Goal: Task Accomplishment & Management: Use online tool/utility

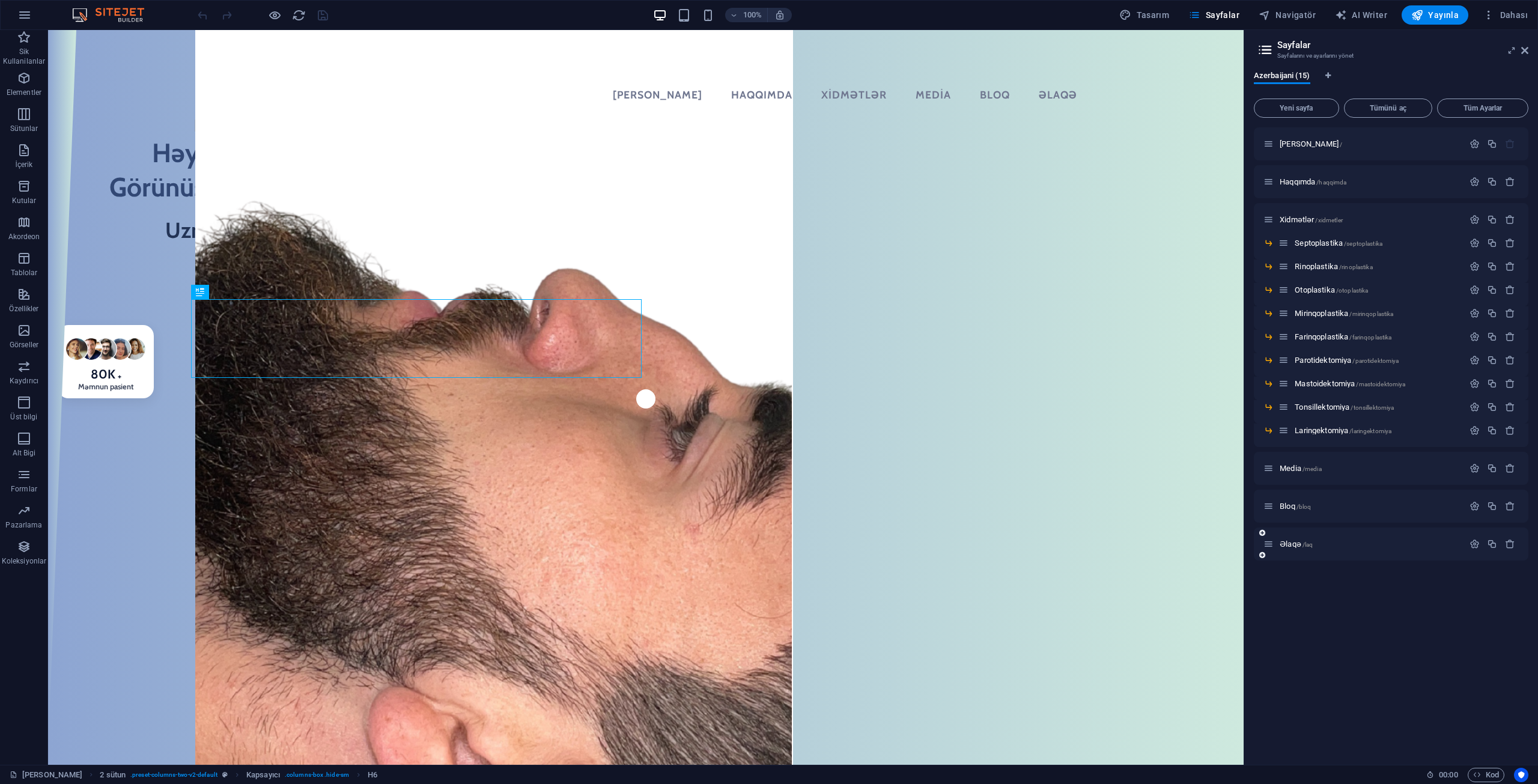
click at [1291, 553] on div "Əlaqə /laq" at bounding box center [1391, 543] width 274 height 33
click at [1292, 545] on span "Əlaqə /laq" at bounding box center [1296, 543] width 33 height 9
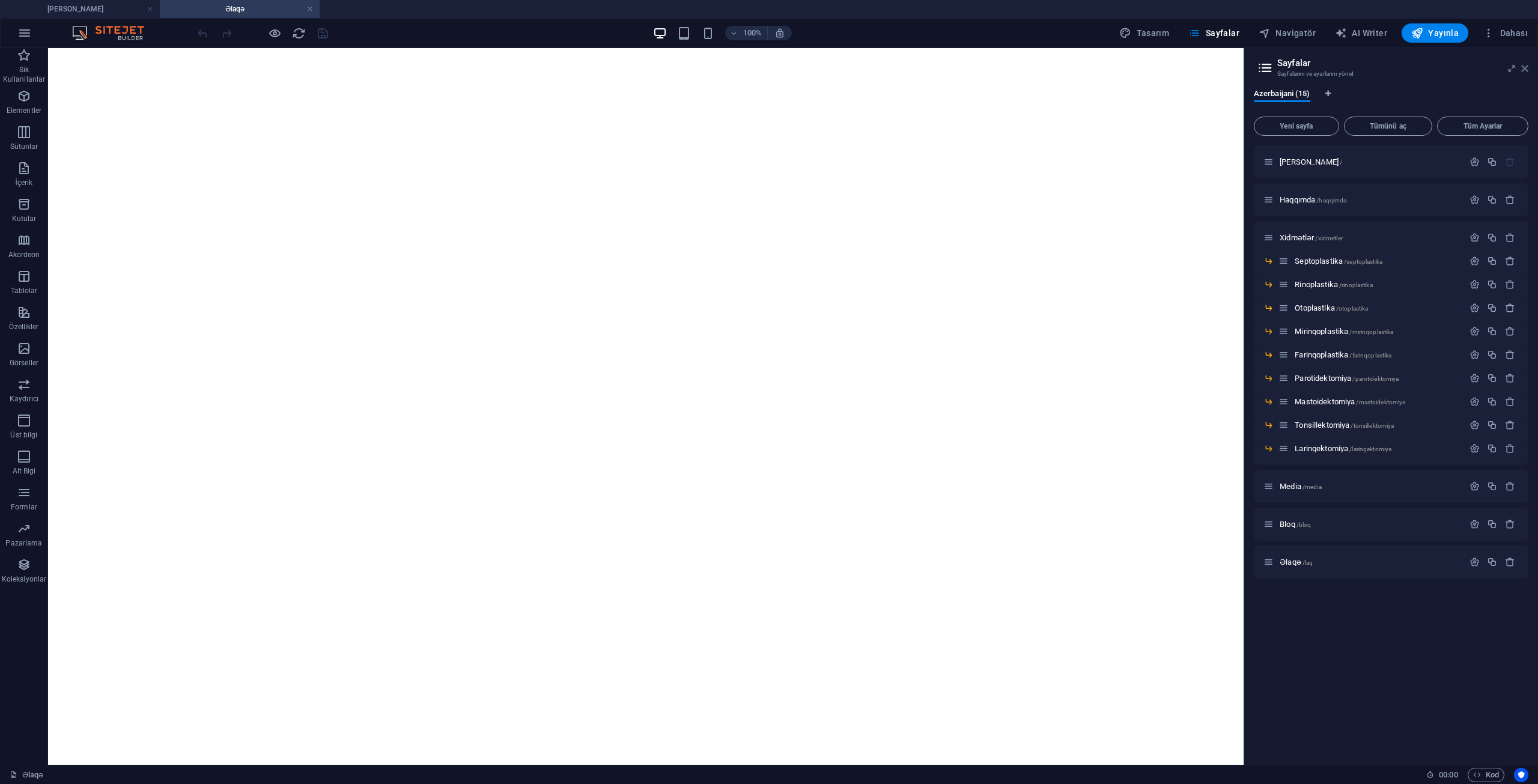
click at [1526, 67] on icon at bounding box center [1524, 69] width 7 height 10
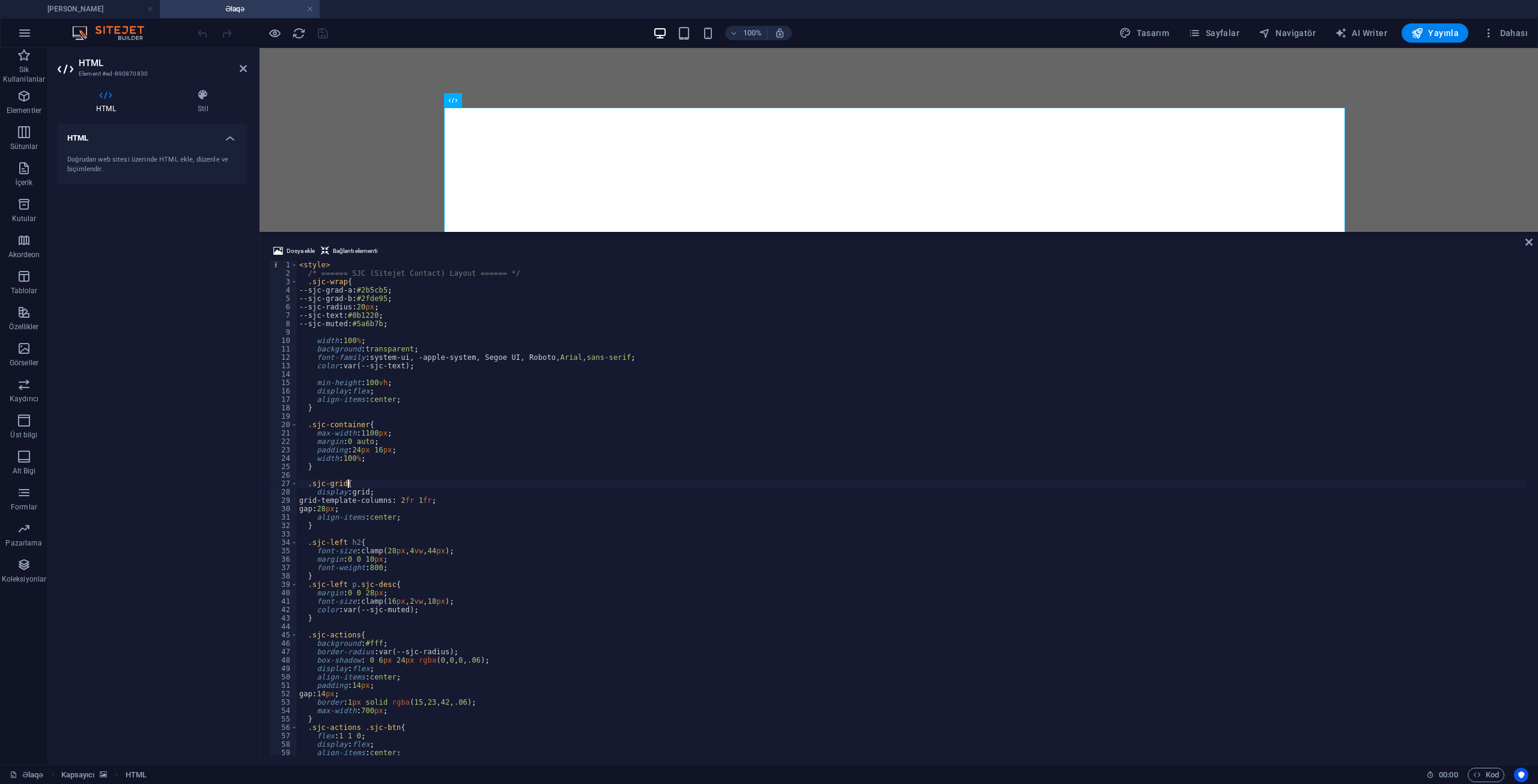
click at [592, 486] on div "< style > /* ====== SJC (Sitejet Contact) Layout ====== */ .sjc-wrap { --sjc-gr…" at bounding box center [911, 516] width 1229 height 511
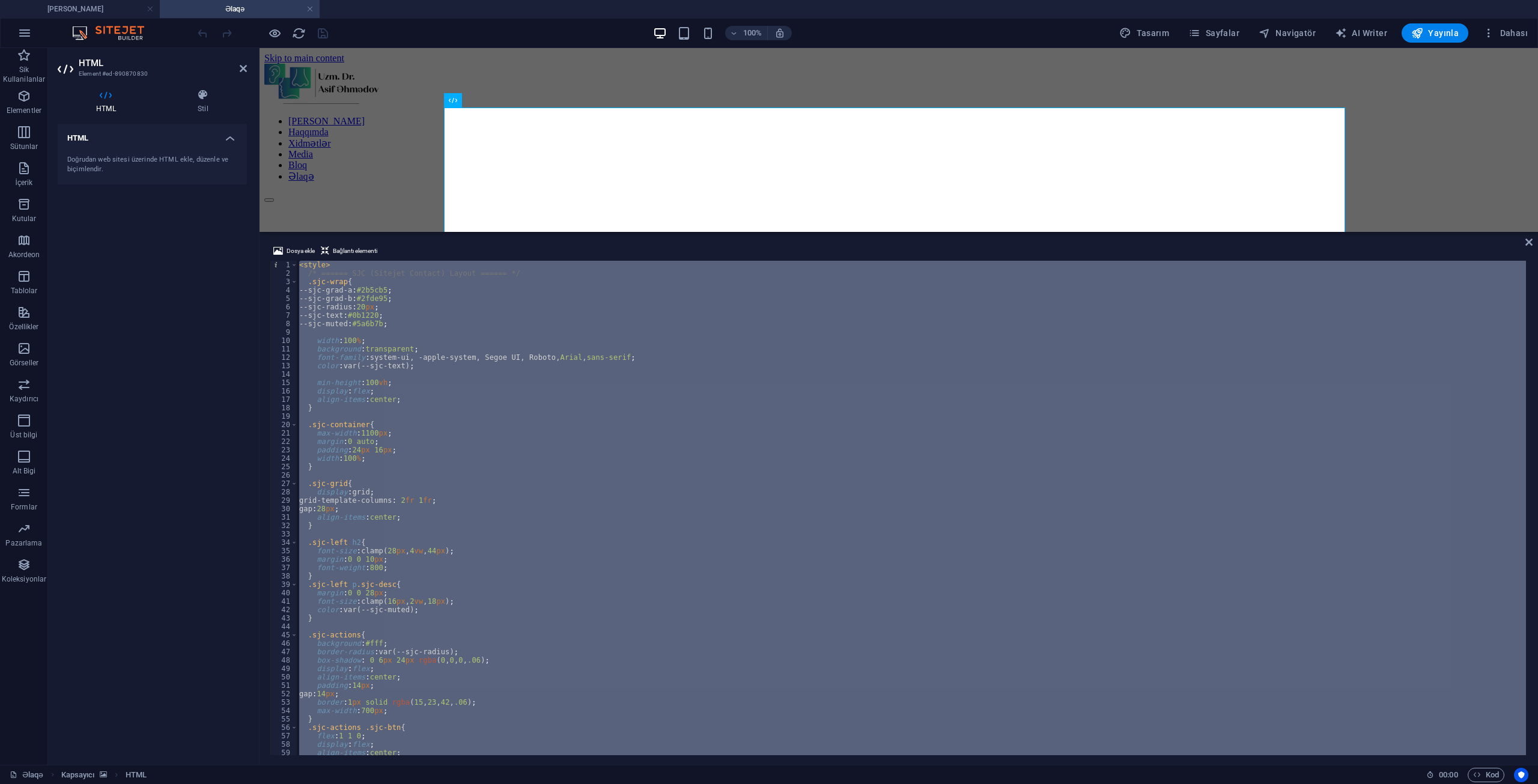
click at [555, 542] on div "< style > /* ====== SJC (Sitejet Contact) Layout ====== */ .sjc-wrap { --sjc-gr…" at bounding box center [911, 508] width 1229 height 494
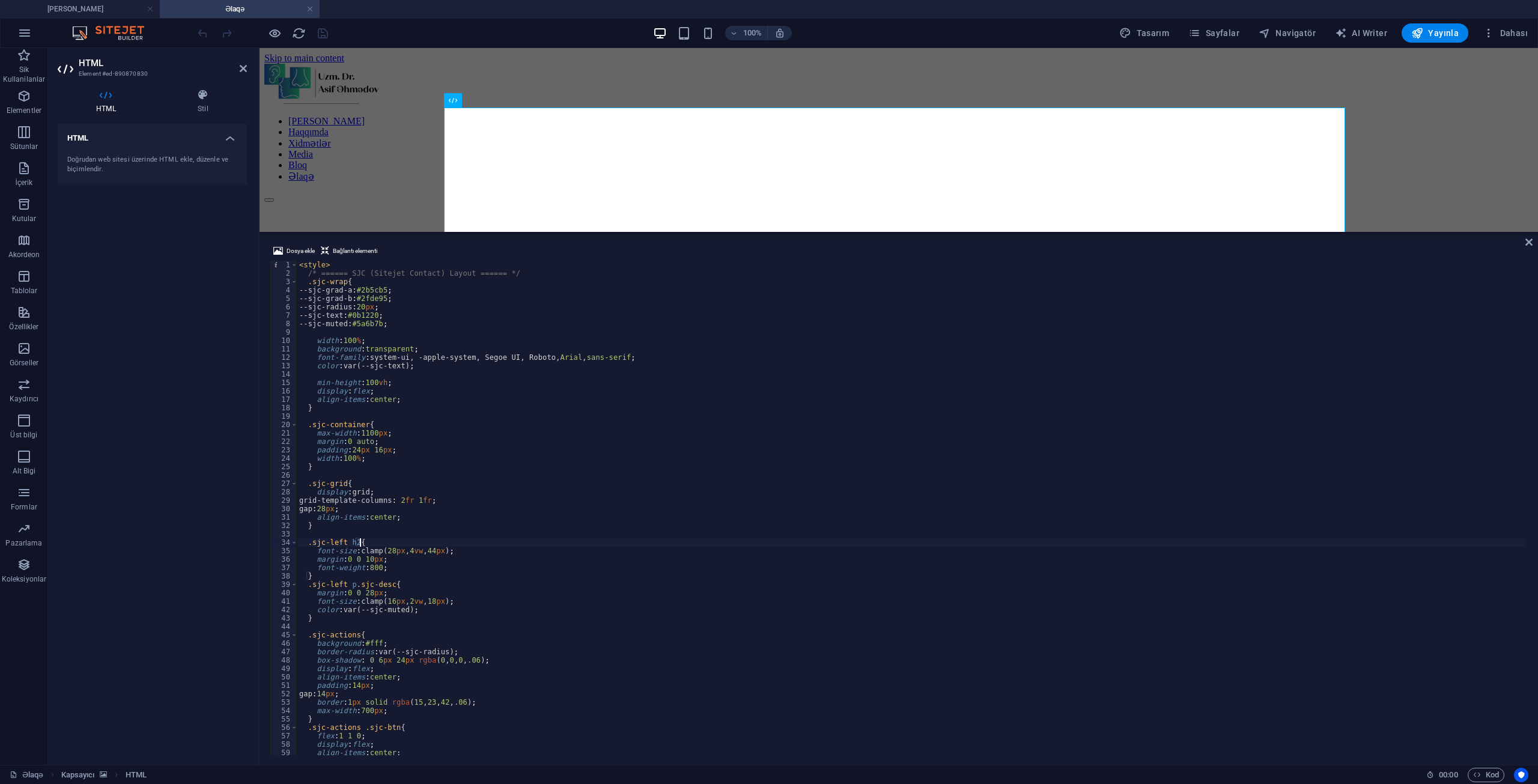
type textarea "</script>"
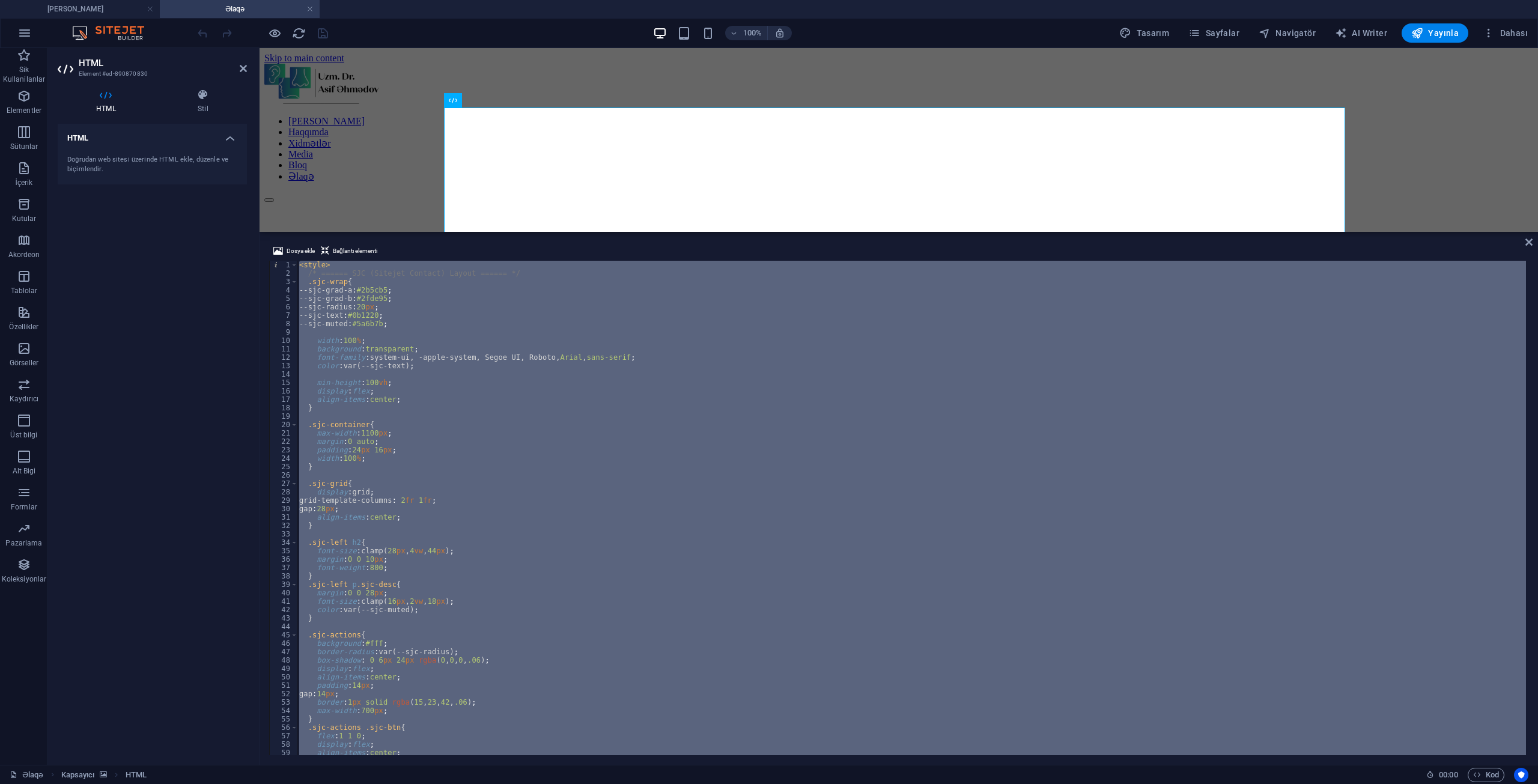
paste textarea
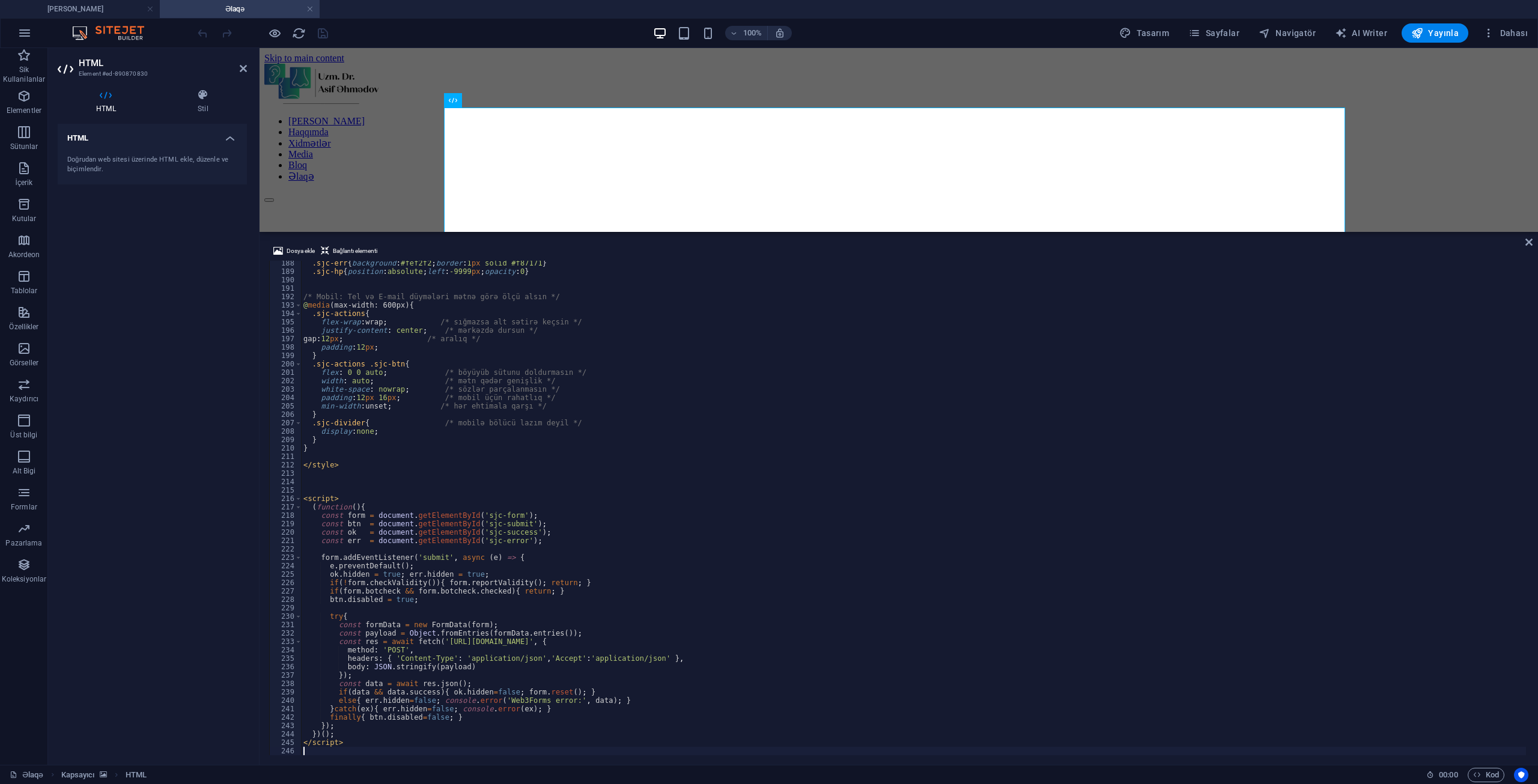
click at [333, 31] on div "100% Tasarım [PERSON_NAME] AI Writer Yayınla Dahası" at bounding box center [863, 33] width 1337 height 19
click at [324, 37] on icon "save" at bounding box center [322, 33] width 14 height 14
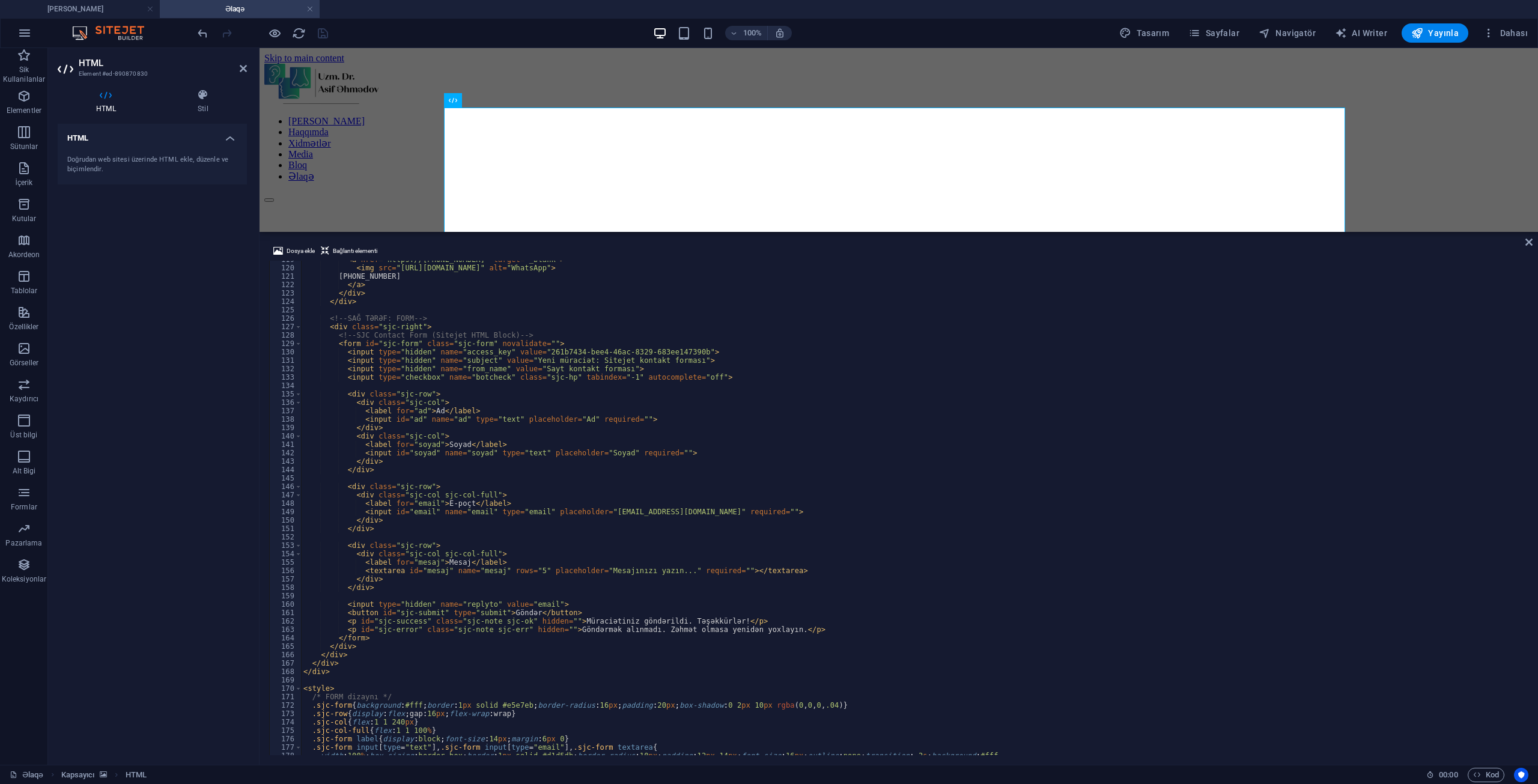
scroll to position [746, 0]
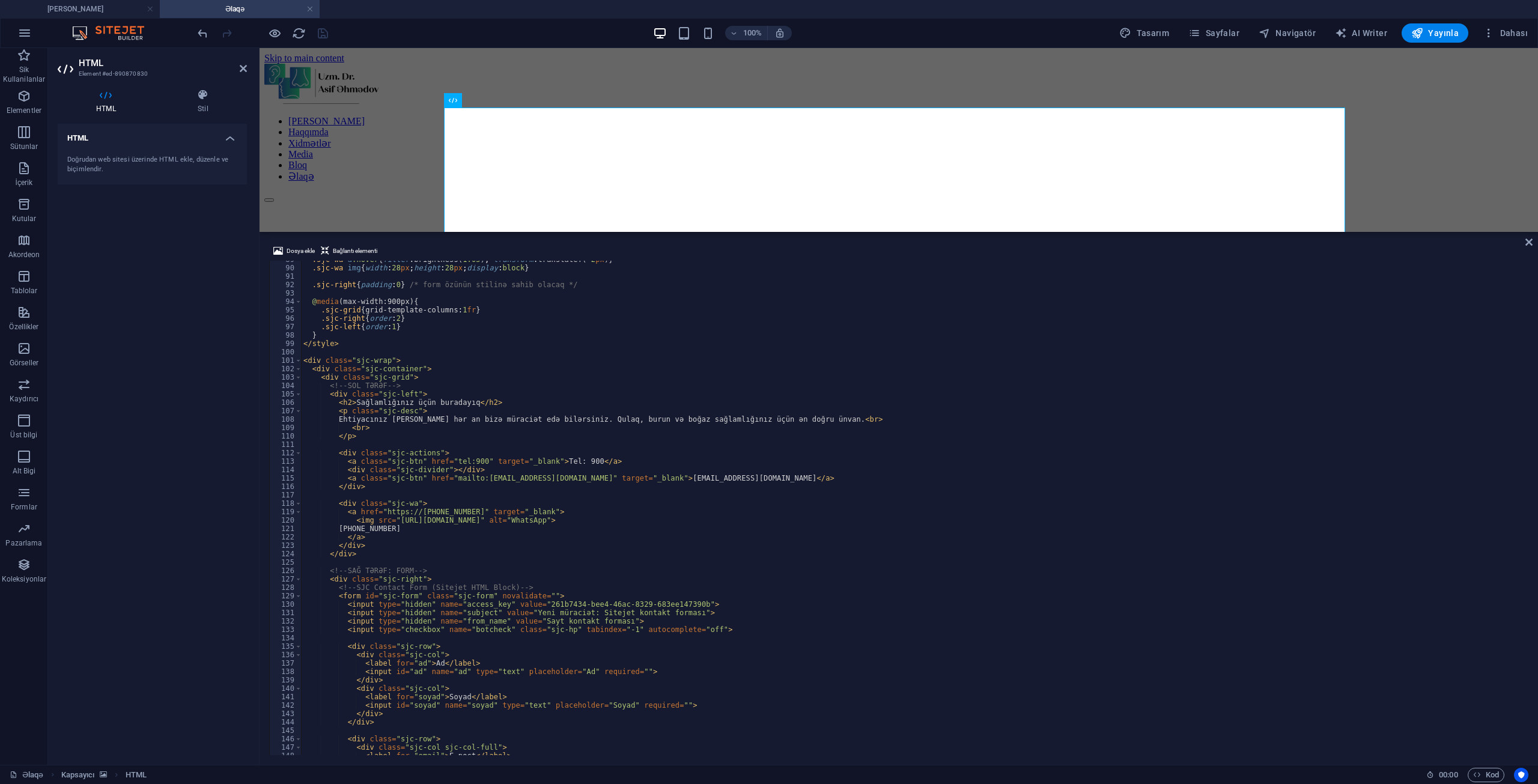
click at [411, 514] on div ".sjc-wa a :hover { filter : brightness( 1.05 ) ; transform : translateY( -2 px …" at bounding box center [913, 510] width 1225 height 511
type textarea "<a href="[URL][DOMAIN_NAME][PHONE_NUMBER]" target="_blank">"
click at [324, 35] on div at bounding box center [262, 33] width 134 height 19
click at [324, 35] on icon "save" at bounding box center [322, 33] width 14 height 14
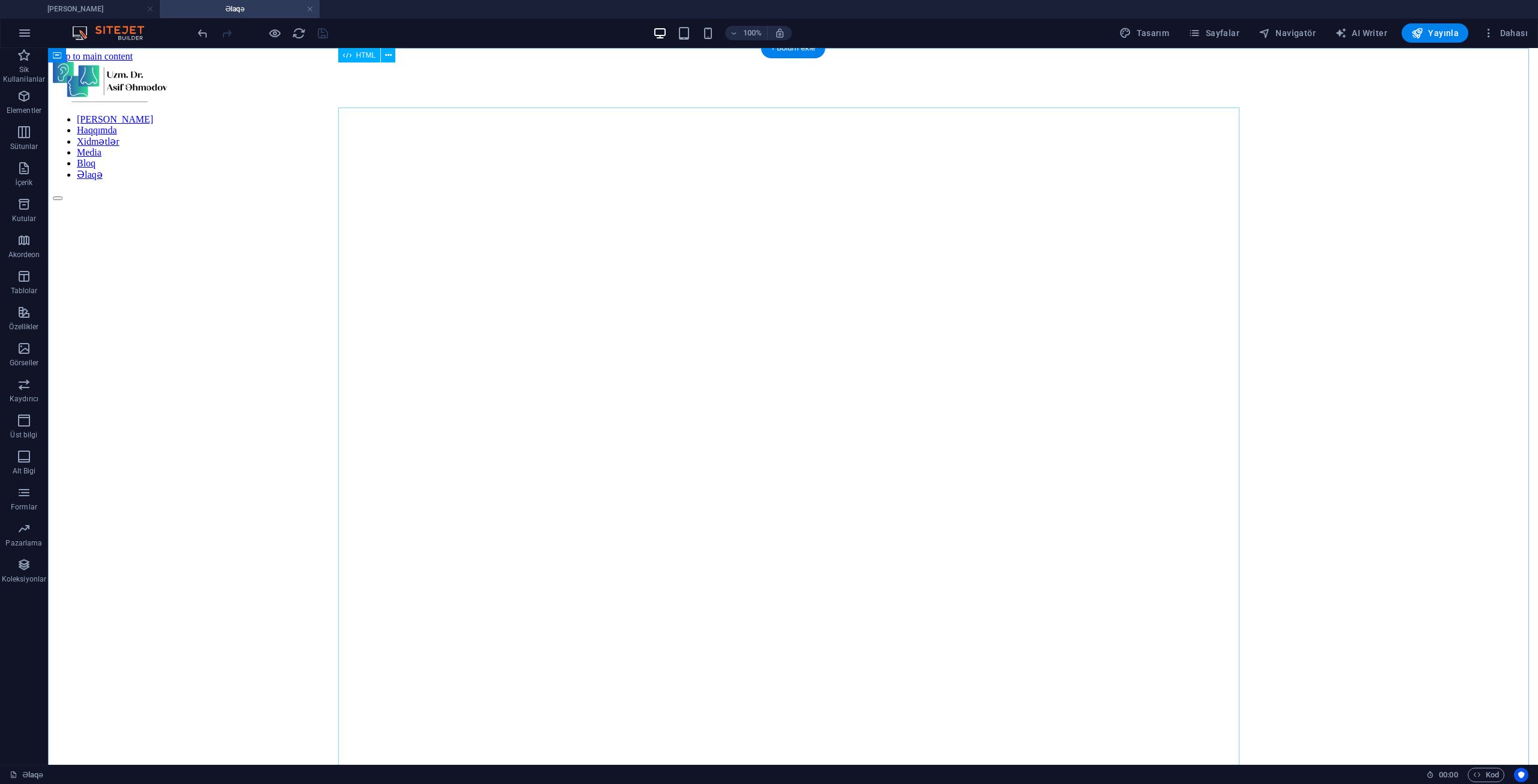
scroll to position [0, 0]
